Goal: Transaction & Acquisition: Subscribe to service/newsletter

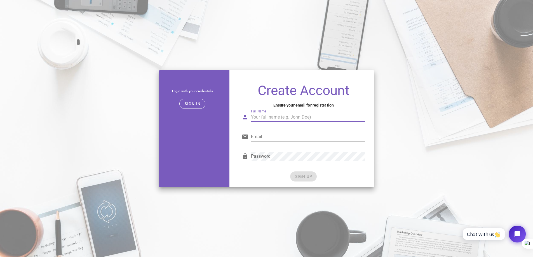
click at [269, 115] on input "Full Name" at bounding box center [308, 117] width 114 height 9
click at [266, 116] on input "Full Name" at bounding box center [308, 117] width 114 height 9
type input "Archimaker"
click at [266, 136] on input "Email" at bounding box center [308, 136] width 114 height 9
type input "archimaker1@gmail.com"
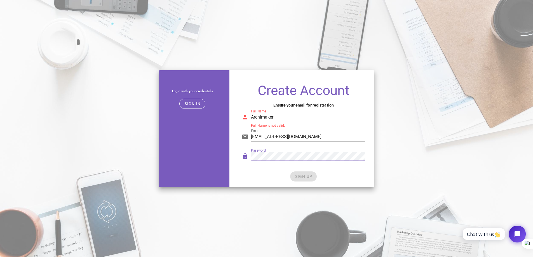
click at [250, 170] on div "Password" at bounding box center [303, 158] width 130 height 23
click at [260, 158] on div "Password" at bounding box center [308, 156] width 114 height 9
click at [223, 156] on div "Login with your credentials Sign in Create Account Ensure your email for regist…" at bounding box center [267, 129] width 222 height 124
click at [262, 174] on div "SIGN UP" at bounding box center [303, 177] width 123 height 10
click at [276, 118] on input "Archimaker" at bounding box center [308, 117] width 114 height 9
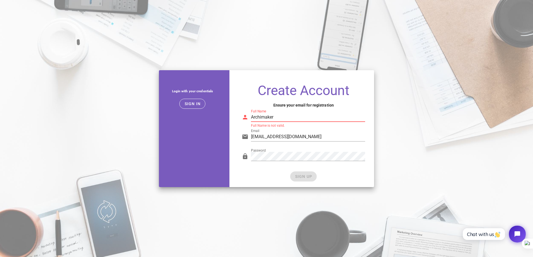
drag, startPoint x: 278, startPoint y: 117, endPoint x: 252, endPoint y: 117, distance: 25.2
click at [252, 117] on input "Archimaker" at bounding box center [308, 117] width 114 height 9
type input "archimaker office"
click at [304, 179] on button "SIGN UP" at bounding box center [303, 177] width 27 height 10
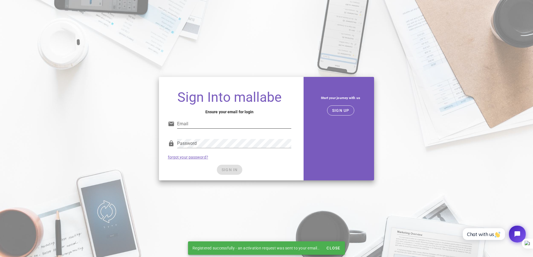
click at [210, 123] on input "Email" at bounding box center [234, 123] width 114 height 9
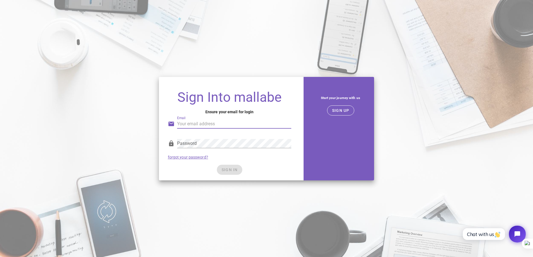
type input "archimaker1@gmail.com"
click at [214, 148] on div "Password" at bounding box center [234, 146] width 114 height 15
click at [231, 127] on input "archimaker1@gmail.com" at bounding box center [234, 123] width 114 height 9
click at [216, 150] on div at bounding box center [234, 152] width 114 height 4
drag, startPoint x: 339, startPoint y: 109, endPoint x: 278, endPoint y: 164, distance: 81.0
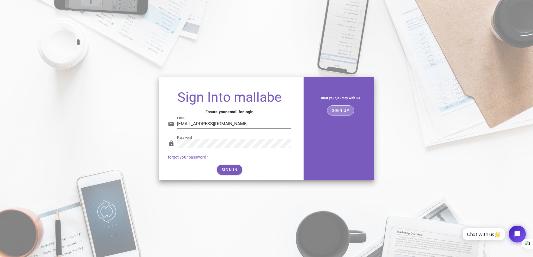
click at [325, 158] on div "Start your journey with us SIGN UP" at bounding box center [341, 129] width 74 height 110
click at [232, 168] on span "SIGN IN" at bounding box center [229, 170] width 17 height 4
click at [232, 169] on span "SIGN IN" at bounding box center [229, 170] width 17 height 4
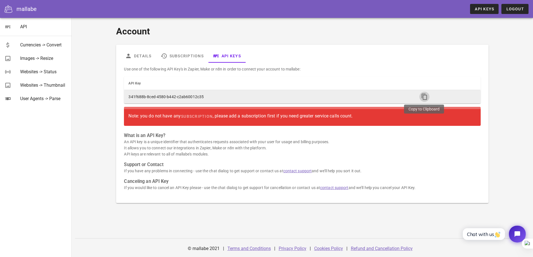
click at [423, 99] on icon "button" at bounding box center [424, 96] width 7 height 7
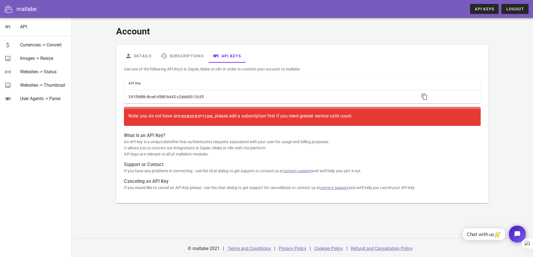
click at [191, 115] on span "subscription" at bounding box center [197, 116] width 32 height 4
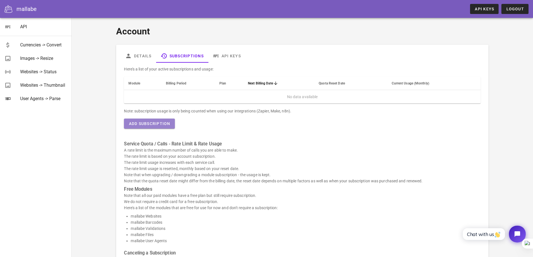
click at [152, 125] on span "Add Subscription" at bounding box center [149, 123] width 42 height 4
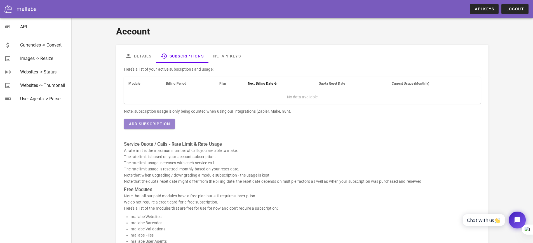
click at [152, 125] on span "Add Subscription" at bounding box center [149, 123] width 42 height 4
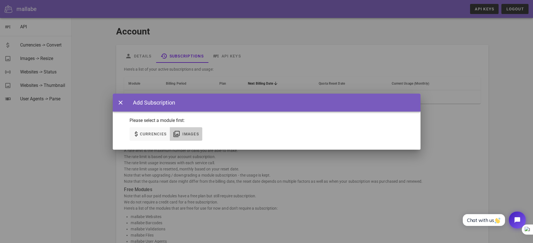
click at [196, 134] on span "Images" at bounding box center [190, 134] width 17 height 4
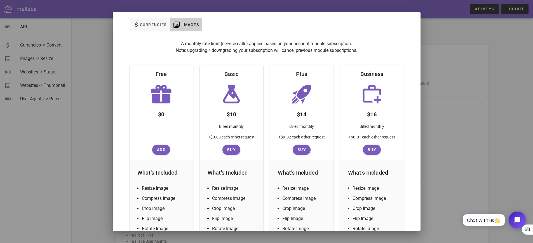
scroll to position [84, 0]
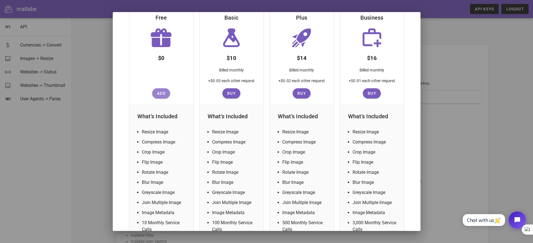
click at [161, 94] on span "Add" at bounding box center [160, 93] width 13 height 4
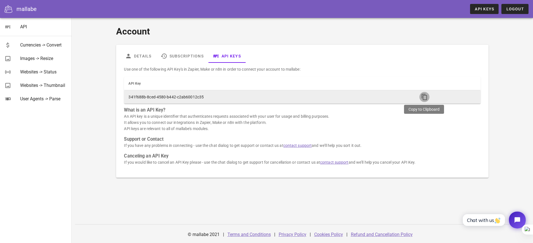
click at [423, 98] on icon "button" at bounding box center [424, 96] width 7 height 7
